Goal: Find specific page/section: Find specific page/section

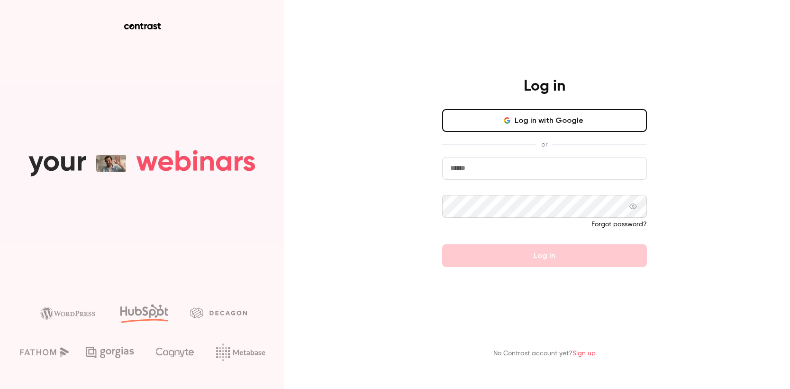
click at [568, 114] on button "Log in with Google" at bounding box center [544, 120] width 205 height 23
